Goal: Use online tool/utility: Utilize a website feature to perform a specific function

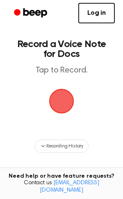
click at [60, 105] on span "button" at bounding box center [62, 101] width 28 height 28
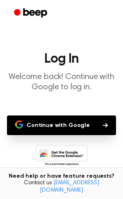
click at [58, 124] on button "Continue with Google" at bounding box center [61, 126] width 109 height 20
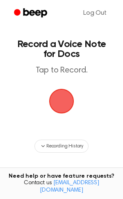
click at [59, 109] on span "button" at bounding box center [62, 101] width 28 height 28
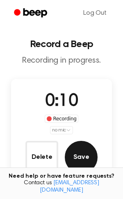
click at [80, 159] on button "Save" at bounding box center [81, 157] width 33 height 33
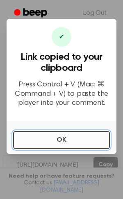
click at [71, 134] on button "OK" at bounding box center [61, 140] width 97 height 18
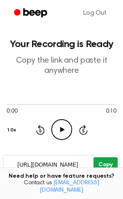
click at [100, 171] on button "Copy" at bounding box center [105, 164] width 24 height 15
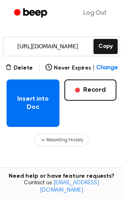
scroll to position [132, 0]
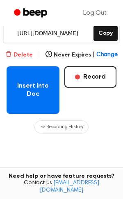
click at [29, 53] on button "Delete" at bounding box center [18, 55] width 27 height 9
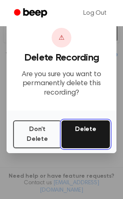
click at [72, 134] on button "Delete" at bounding box center [85, 134] width 48 height 28
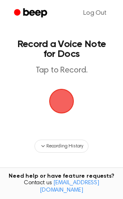
click at [57, 106] on span "button" at bounding box center [61, 100] width 29 height 29
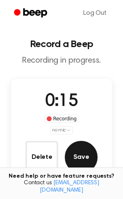
click at [93, 154] on button "Save" at bounding box center [81, 157] width 33 height 33
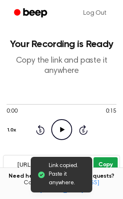
click at [95, 163] on button "Copy" at bounding box center [105, 164] width 24 height 15
